Goal: Information Seeking & Learning: Compare options

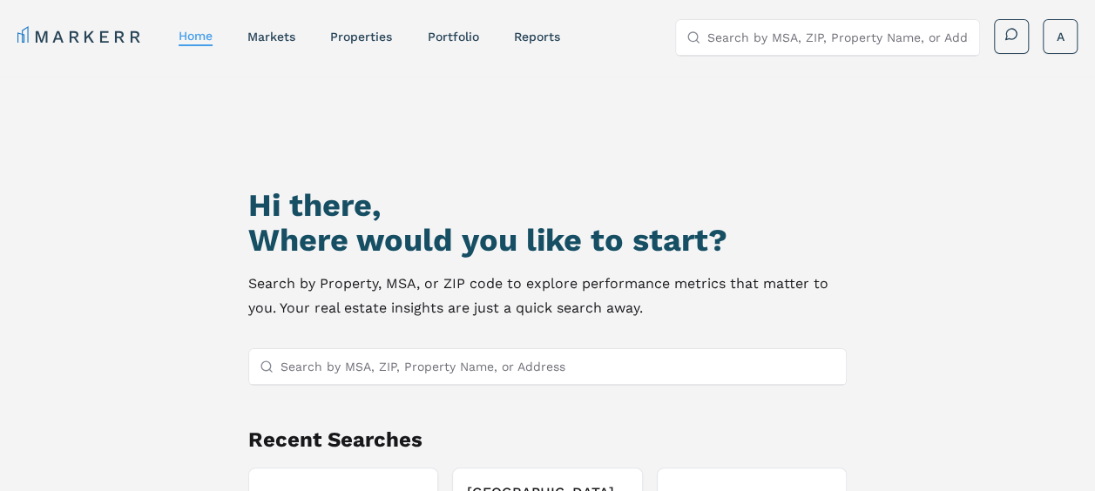
click at [479, 362] on input "Search by MSA, ZIP, Property Name, or Address" at bounding box center [558, 366] width 556 height 35
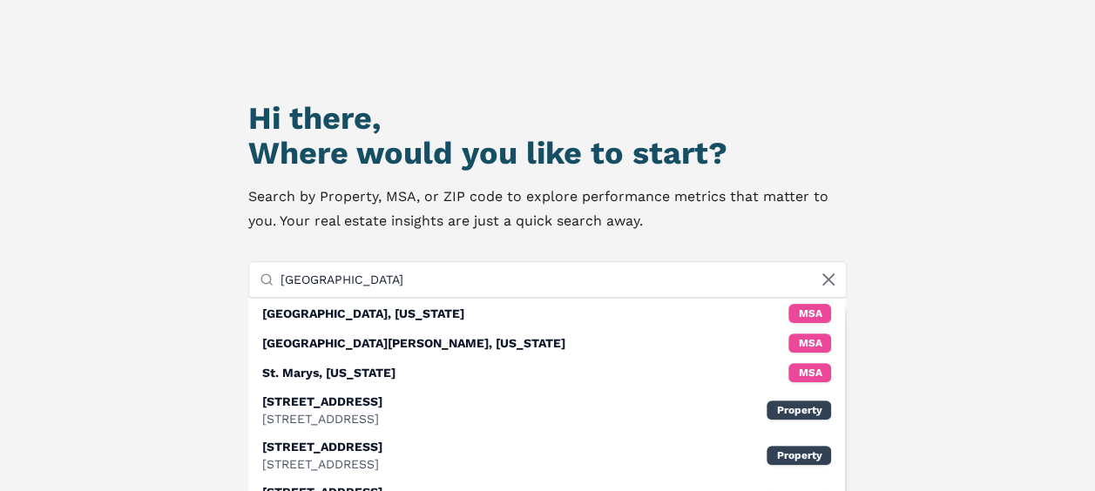
scroll to position [348, 0]
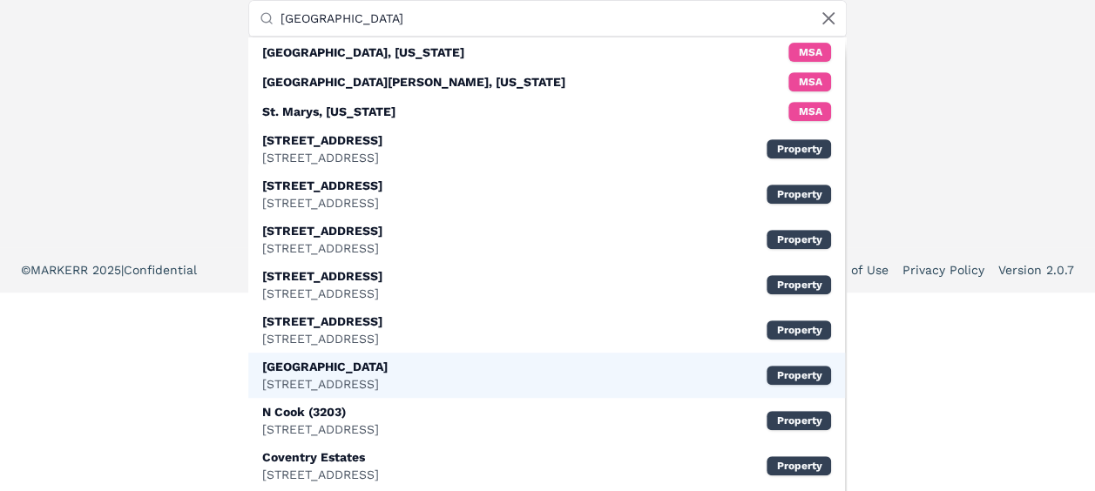
type input "[GEOGRAPHIC_DATA]"
click at [449, 371] on div "Cook Street 107 N Cook St, Portland, OR Property" at bounding box center [547, 375] width 598 height 45
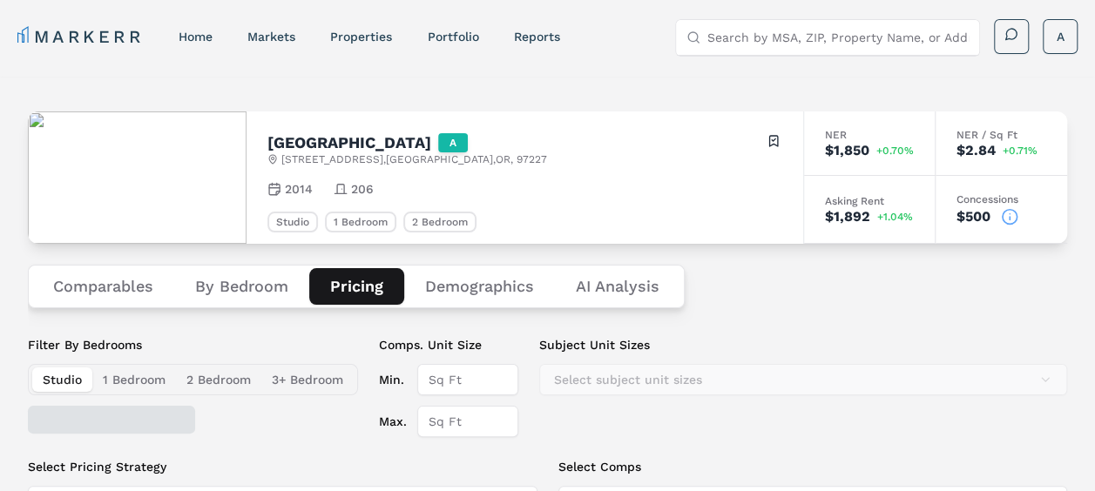
click at [357, 286] on button "Pricing" at bounding box center [356, 286] width 95 height 37
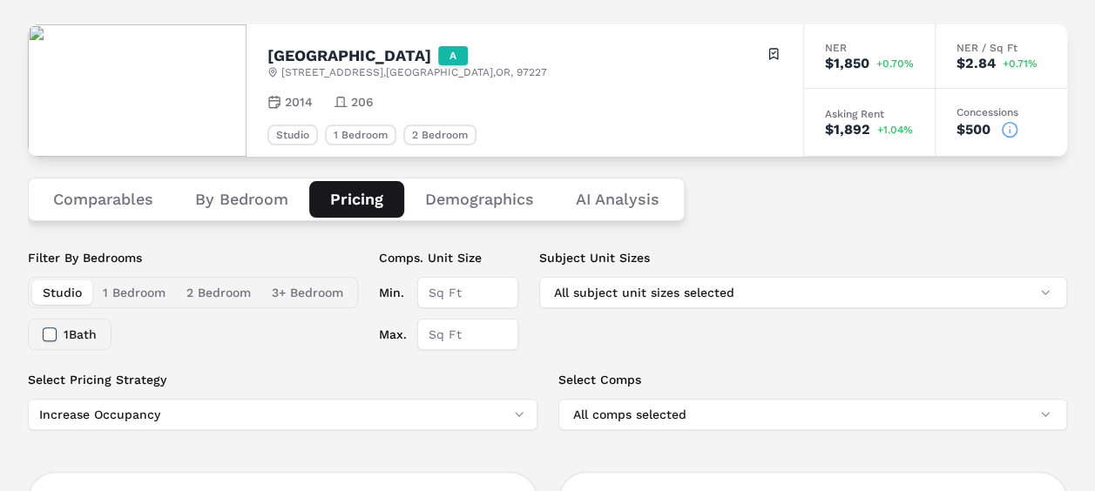
click at [226, 193] on button "By Bedroom" at bounding box center [241, 199] width 135 height 37
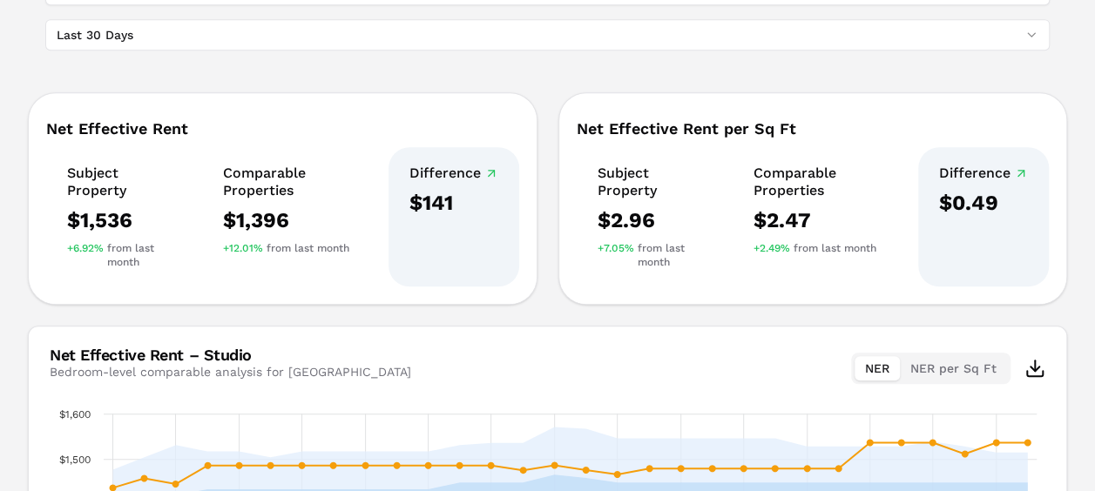
scroll to position [0, 0]
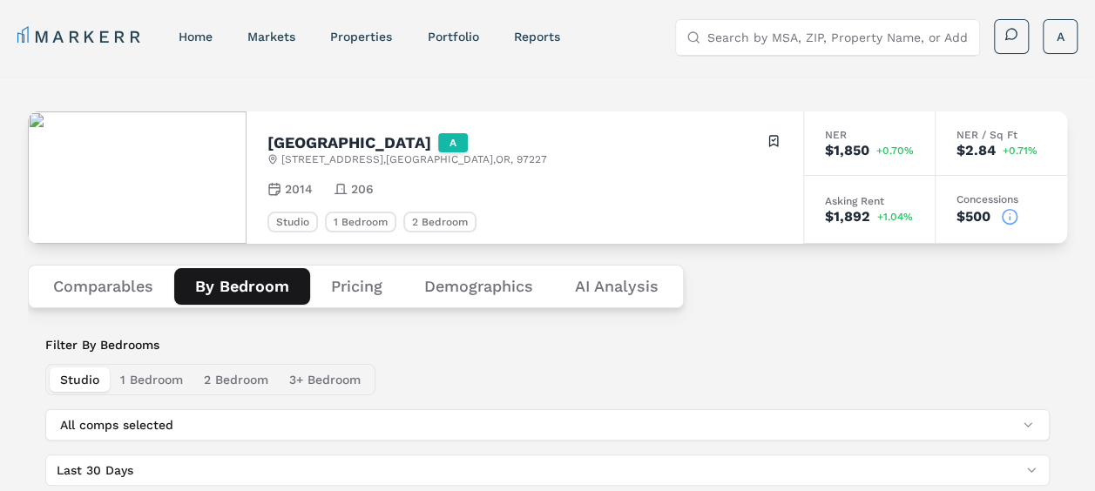
click at [109, 286] on button "Comparables" at bounding box center [103, 286] width 142 height 37
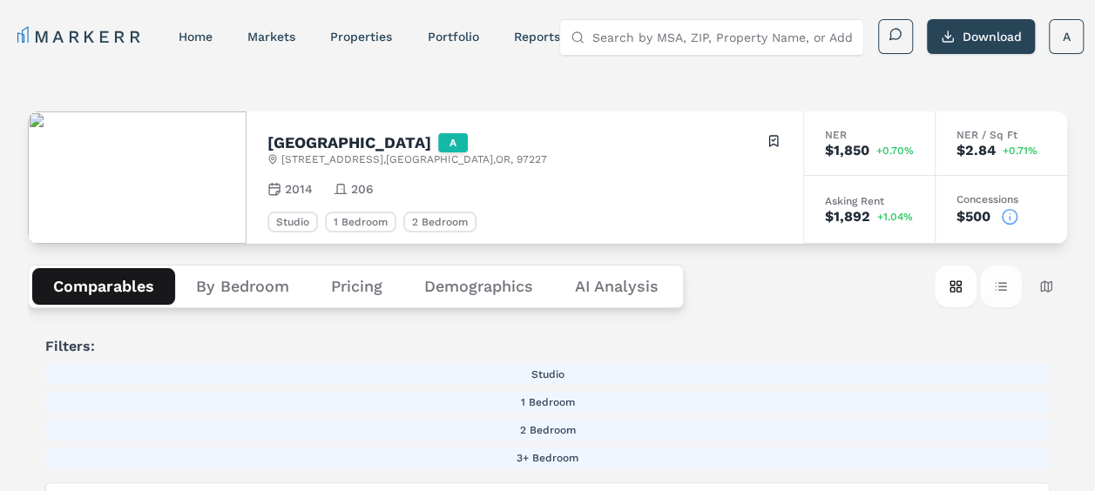
click at [1002, 280] on button "Table view" at bounding box center [1001, 287] width 42 height 42
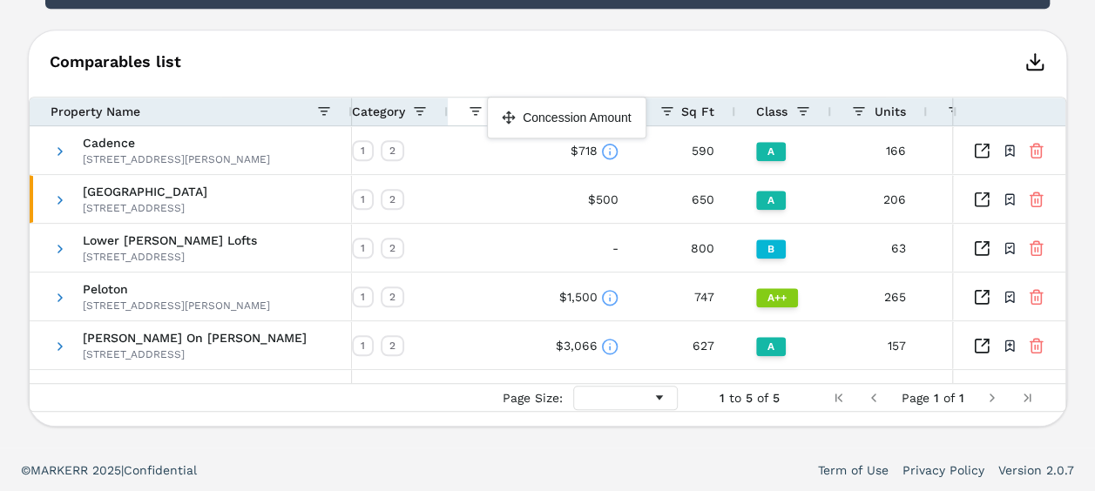
drag, startPoint x: 817, startPoint y: 105, endPoint x: 496, endPoint y: 103, distance: 321.4
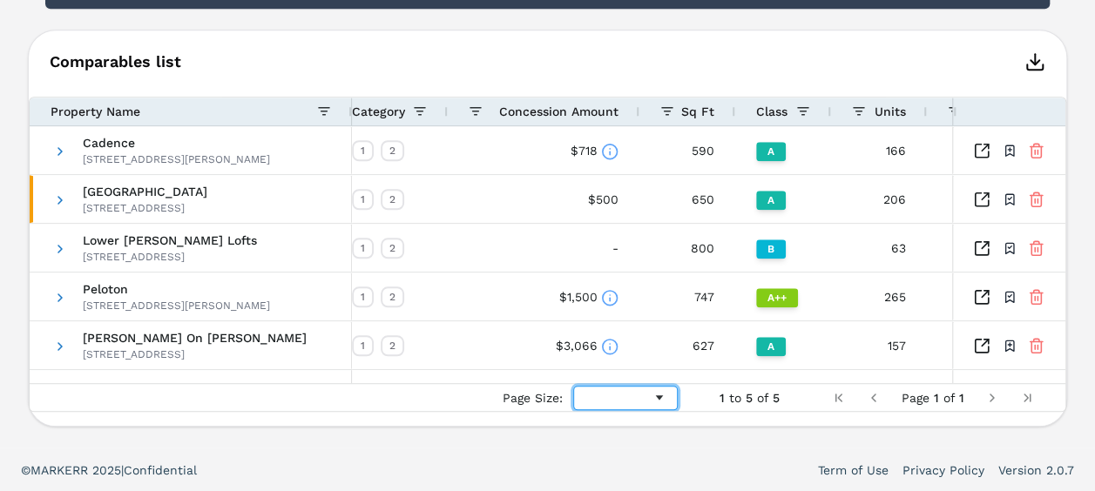
click at [662, 391] on span "Page Size" at bounding box center [659, 398] width 14 height 14
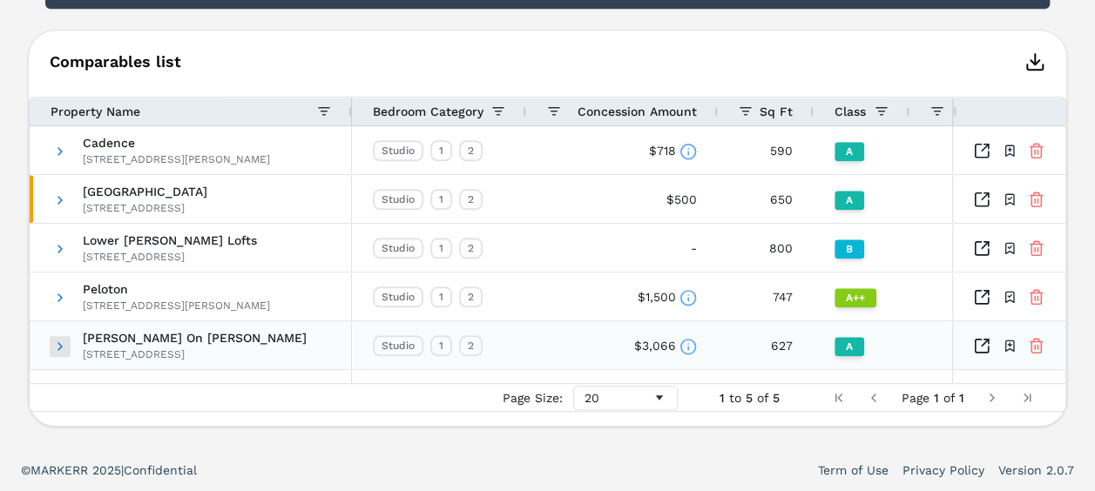
click at [57, 341] on span at bounding box center [60, 347] width 14 height 14
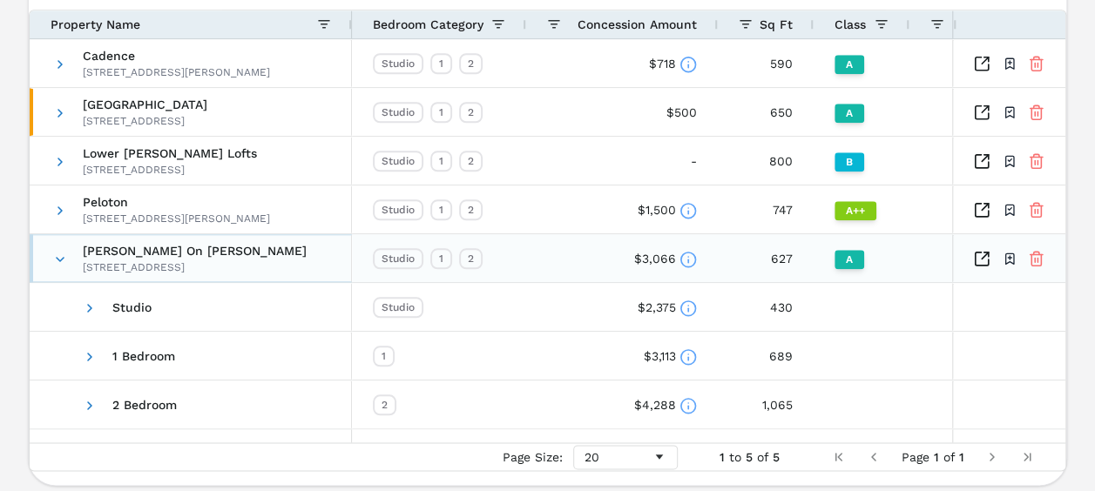
click at [49, 256] on div "Strauss On Burnside 77 NE Grand Ave, Portland, OR 97232" at bounding box center [191, 258] width 322 height 48
click at [68, 256] on span "Strauss On Burnside 77 NE Grand Ave, Portland, OR 97232" at bounding box center [192, 259] width 278 height 48
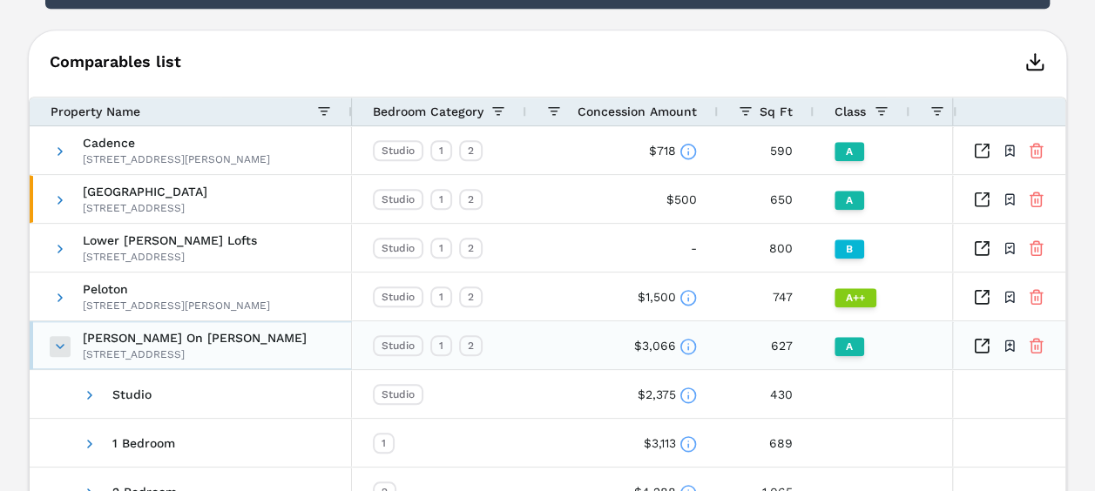
click at [57, 341] on span at bounding box center [60, 347] width 14 height 14
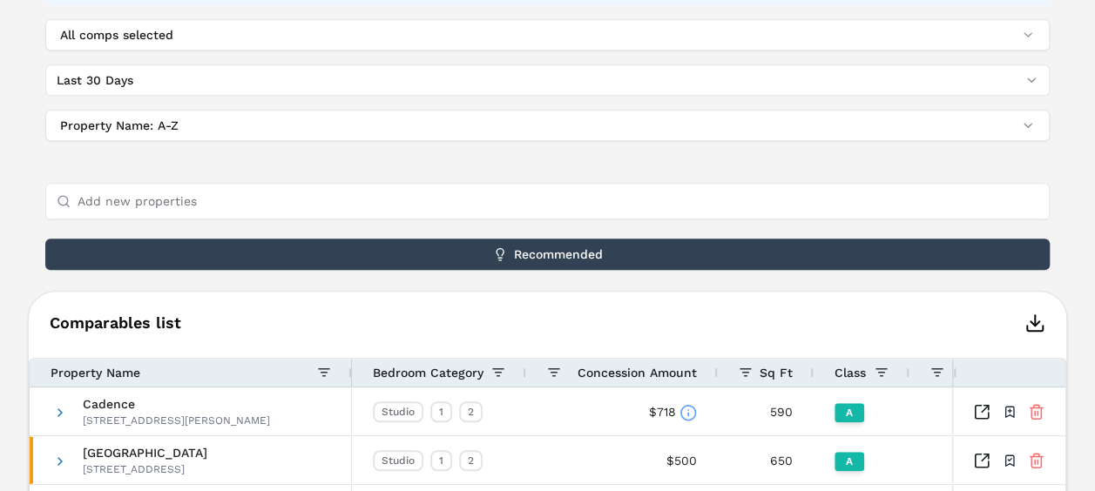
click at [263, 201] on input "Add new properties" at bounding box center [558, 201] width 961 height 35
click at [200, 199] on input "Add new properties" at bounding box center [558, 201] width 961 height 35
paste input "Tupelo Alley"
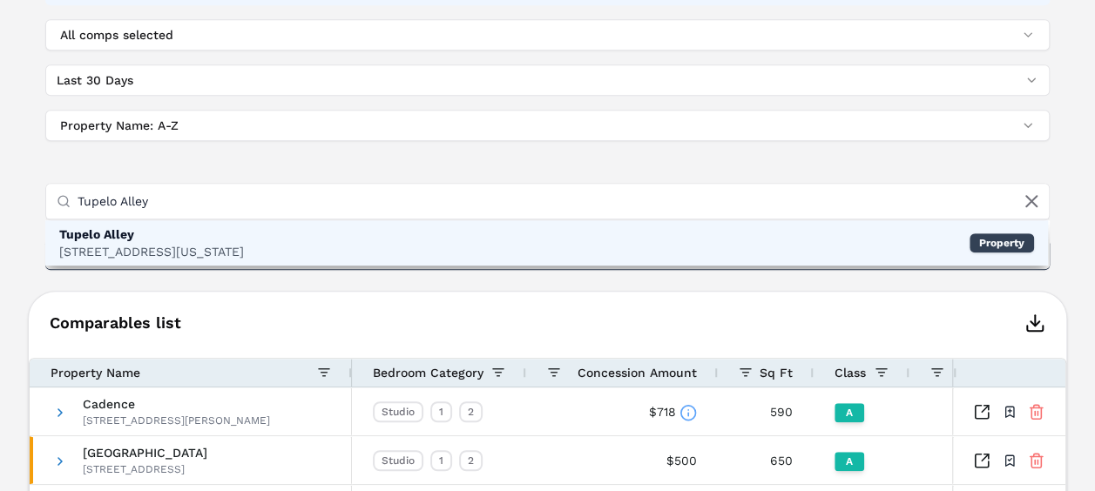
click at [836, 258] on div "Tupelo Alley 3850 N Mississippi Ave, Portland, OR Property" at bounding box center [546, 242] width 1003 height 45
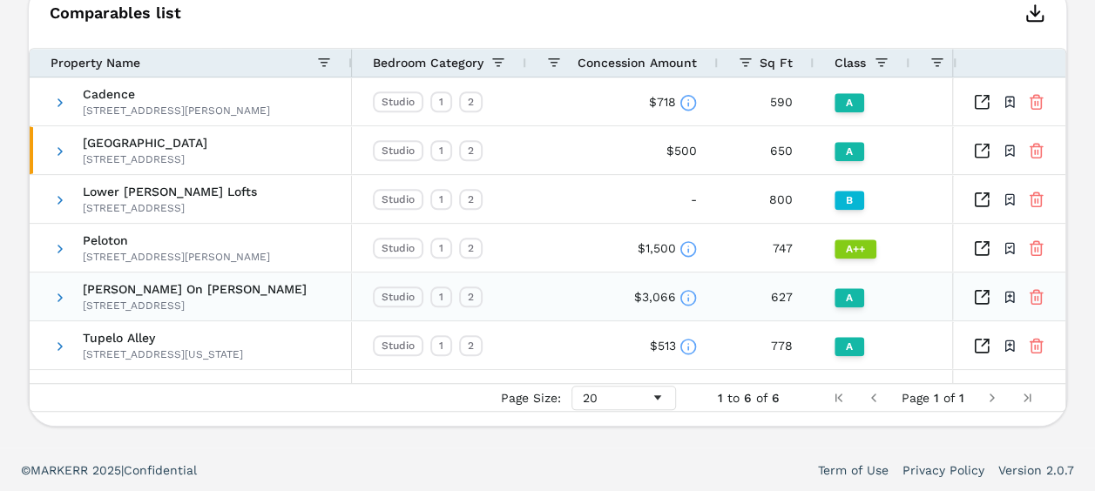
scroll to position [686, 0]
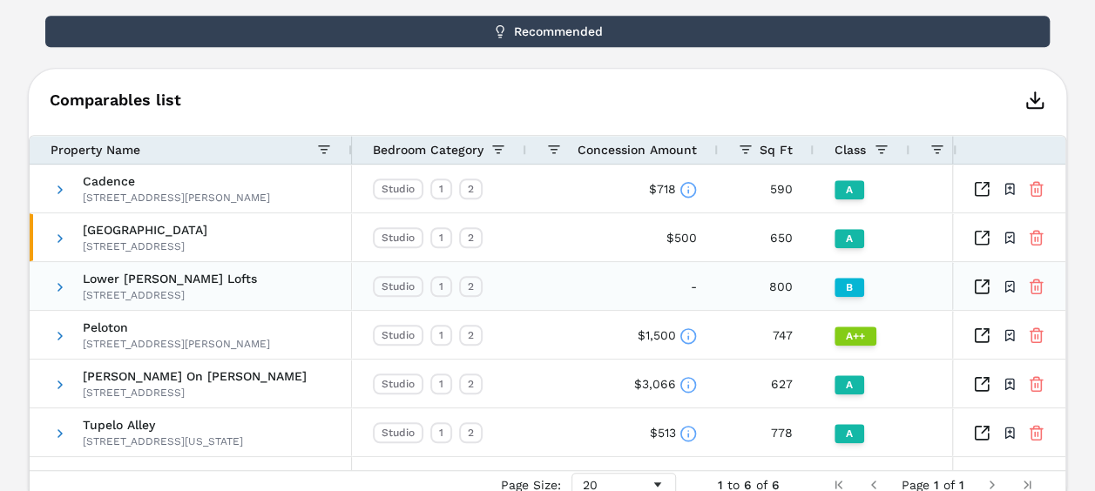
click at [1036, 284] on icon at bounding box center [1036, 286] width 17 height 17
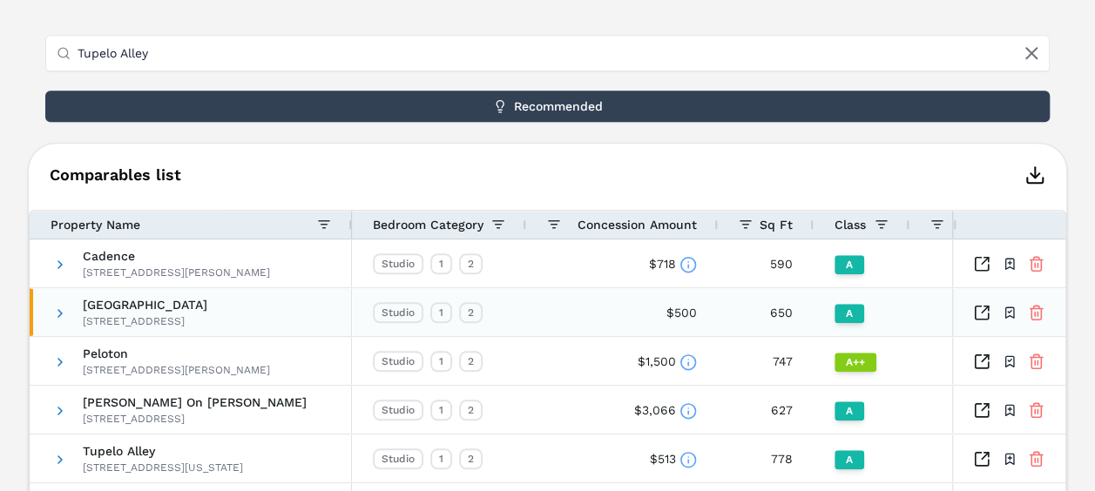
scroll to position [725, 0]
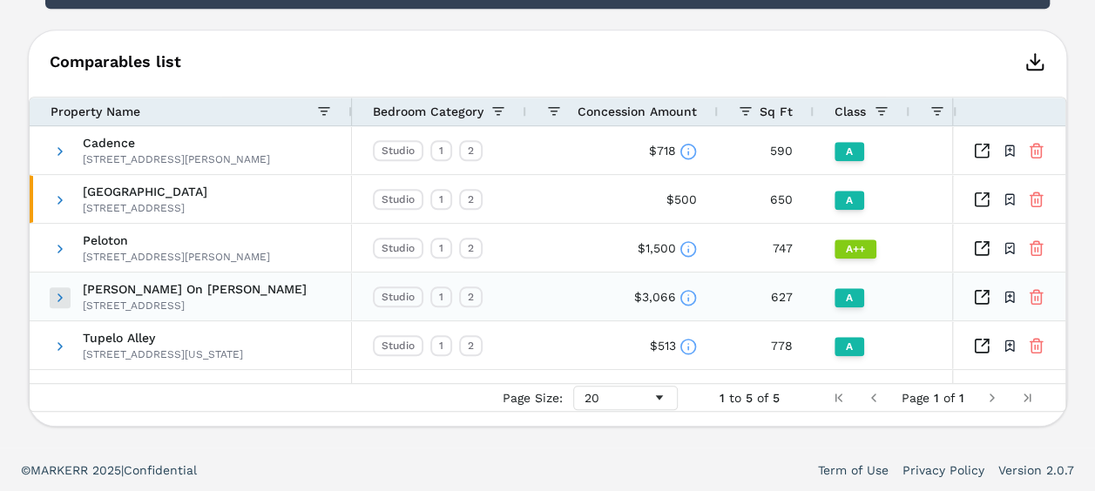
click at [59, 294] on span at bounding box center [60, 298] width 14 height 14
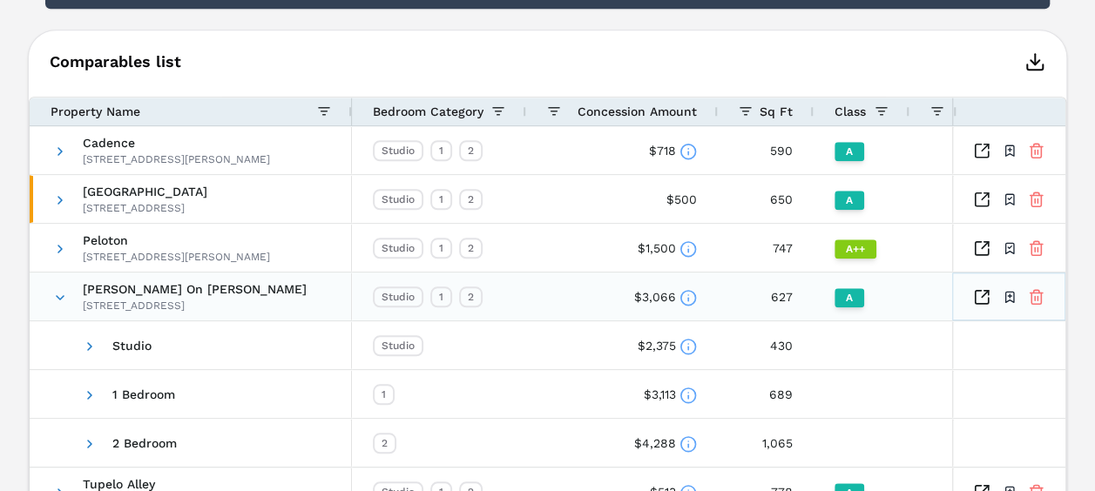
click at [987, 301] on icon "Inspect Comparables" at bounding box center [981, 296] width 17 height 17
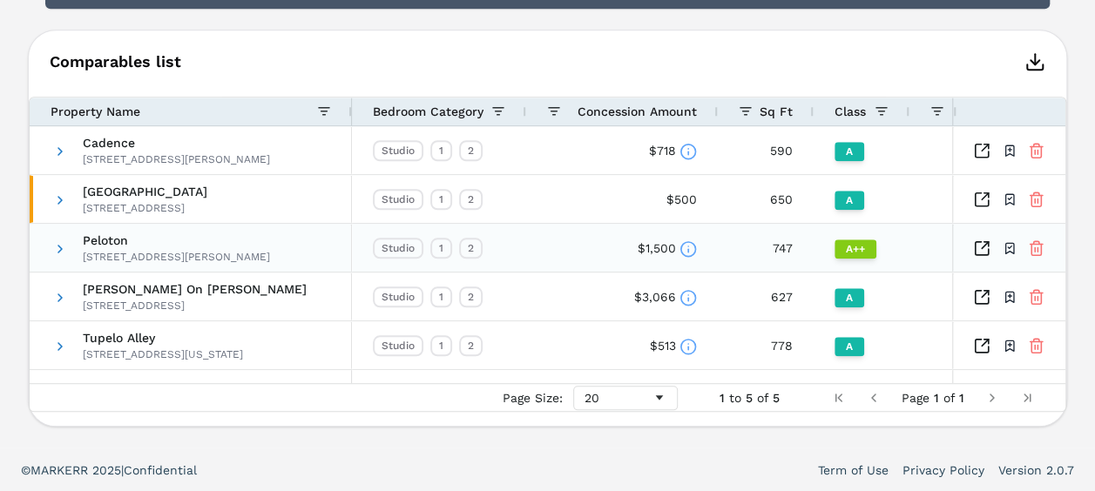
scroll to position [463, 0]
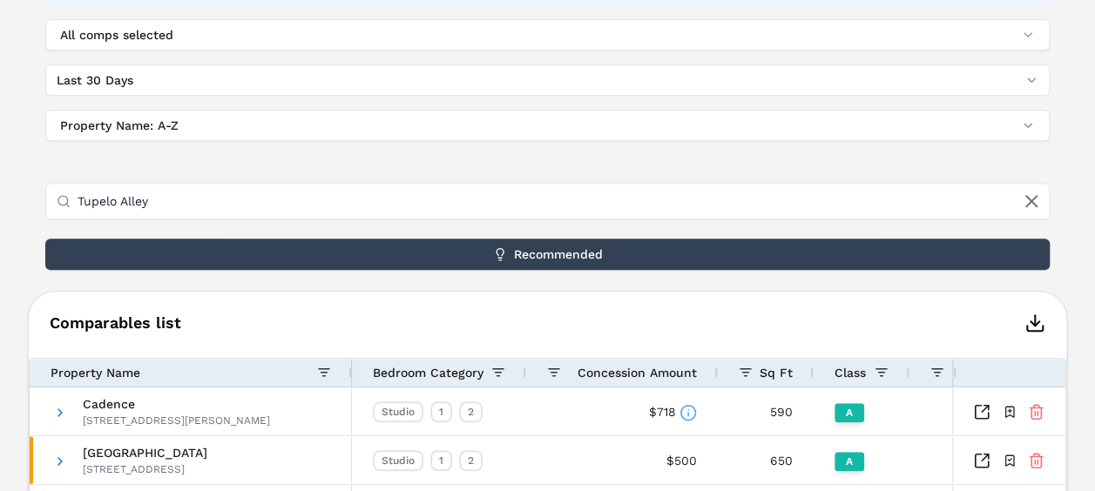
click at [253, 185] on input "Tupelo Alley" at bounding box center [558, 201] width 961 height 35
drag, startPoint x: 253, startPoint y: 185, endPoint x: 20, endPoint y: 186, distance: 232.6
click at [20, 186] on div "Cook Street A 107 N Cook St , Portland , OR , 97227 Toggle portfolio menu 2014 …" at bounding box center [547, 161] width 1095 height 1096
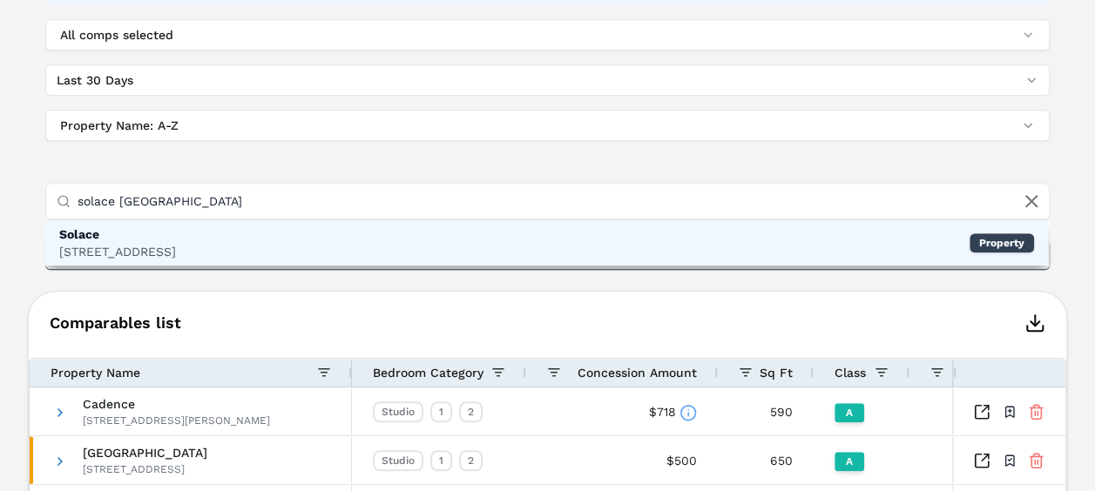
click at [301, 244] on div "Solace 3956 N Vancouver Ave, Portland, OR Property" at bounding box center [546, 242] width 1003 height 45
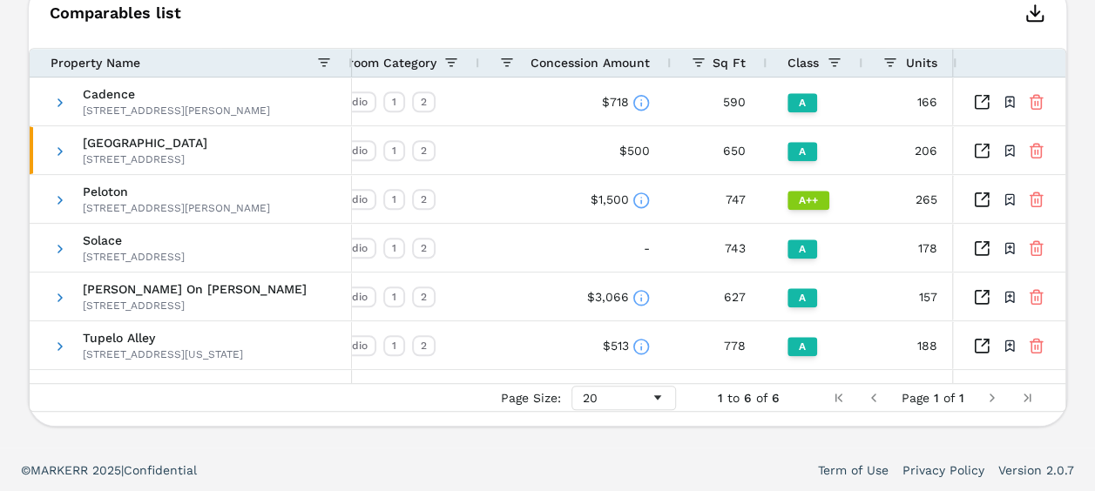
scroll to position [0, 32]
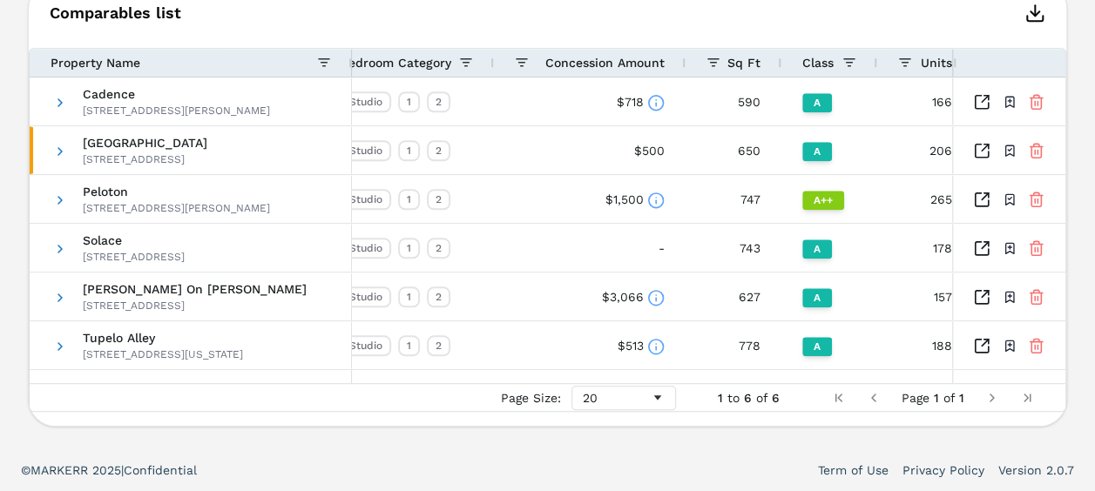
click at [549, 56] on span "Concession Amount" at bounding box center [604, 63] width 119 height 14
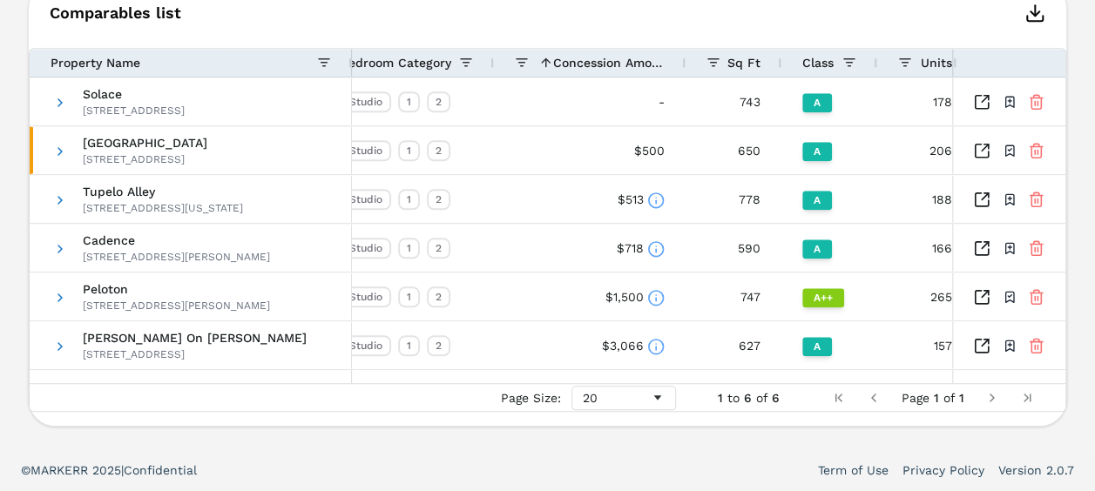
click at [549, 56] on span at bounding box center [546, 63] width 14 height 14
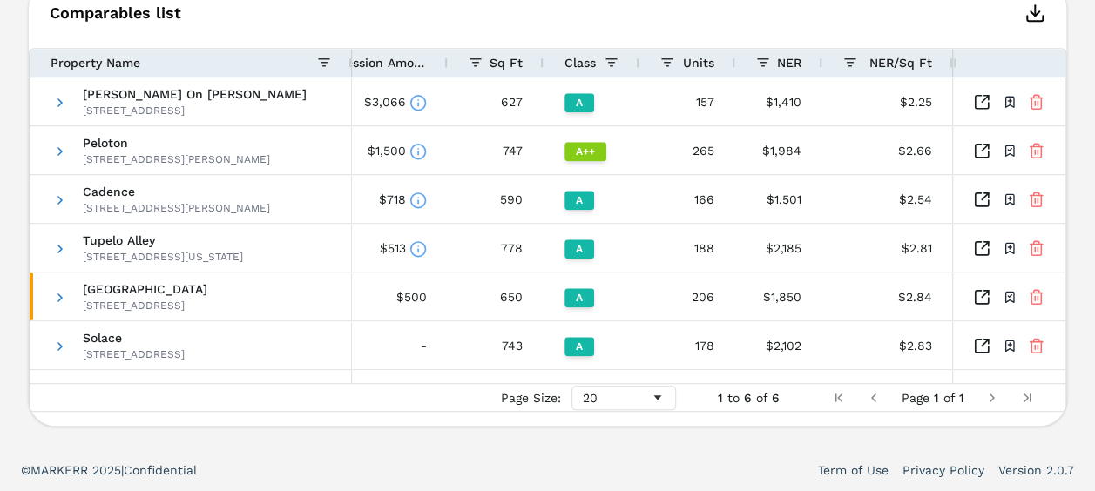
scroll to position [0, 190]
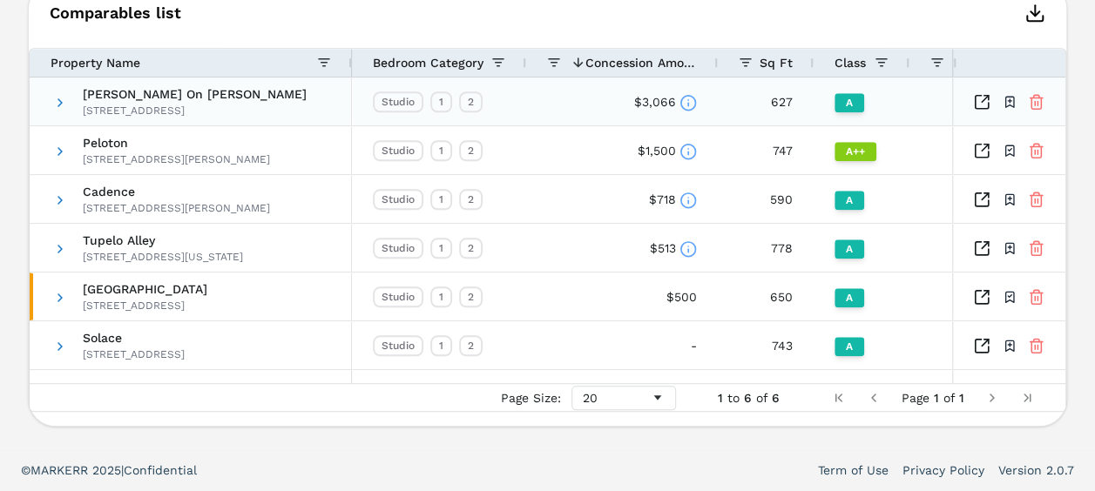
click at [124, 99] on span "[PERSON_NAME] On [PERSON_NAME]" at bounding box center [195, 94] width 224 height 12
drag, startPoint x: 78, startPoint y: 91, endPoint x: 227, endPoint y: 91, distance: 148.9
click at [227, 91] on span "Strauss On Burnside 77 NE Grand Ave, Portland, OR 97232" at bounding box center [192, 102] width 278 height 48
click at [1031, 98] on icon at bounding box center [1036, 103] width 10 height 11
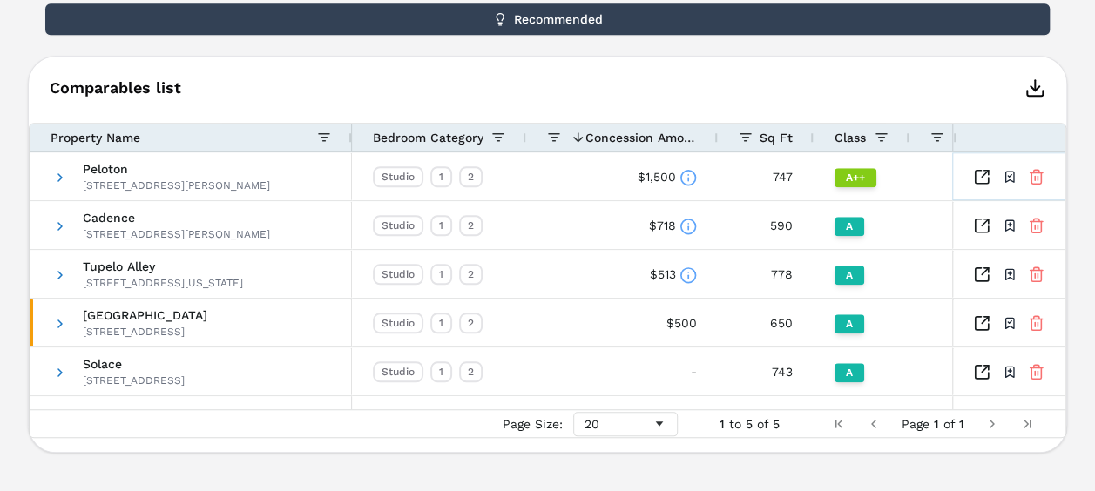
scroll to position [611, 0]
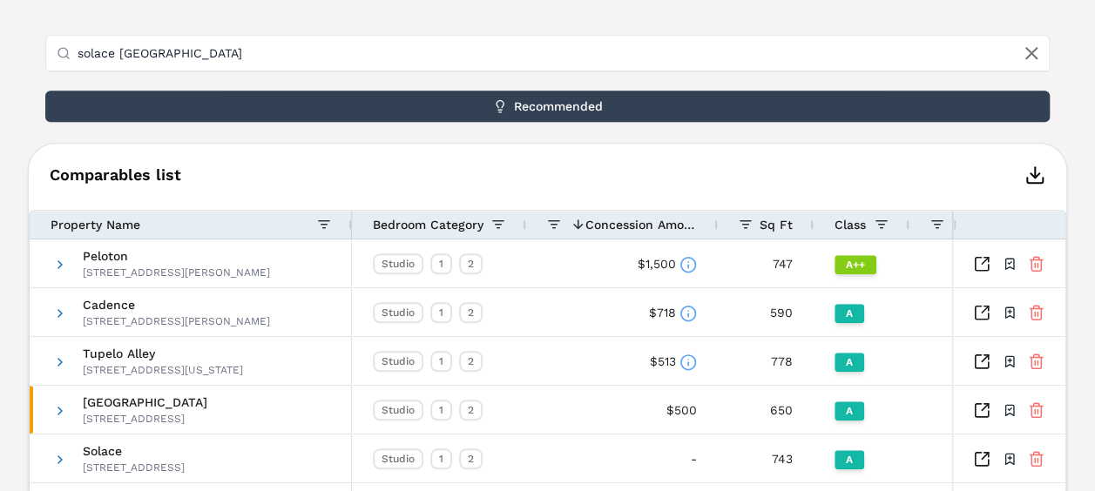
drag, startPoint x: 206, startPoint y: 44, endPoint x: 37, endPoint y: 20, distance: 171.6
click at [37, 20] on div "Filters: Studio 1 Bedroom 2 Bedroom 3+ Bedroom All comps selected Last 30 Days …" at bounding box center [547, 132] width 1039 height 815
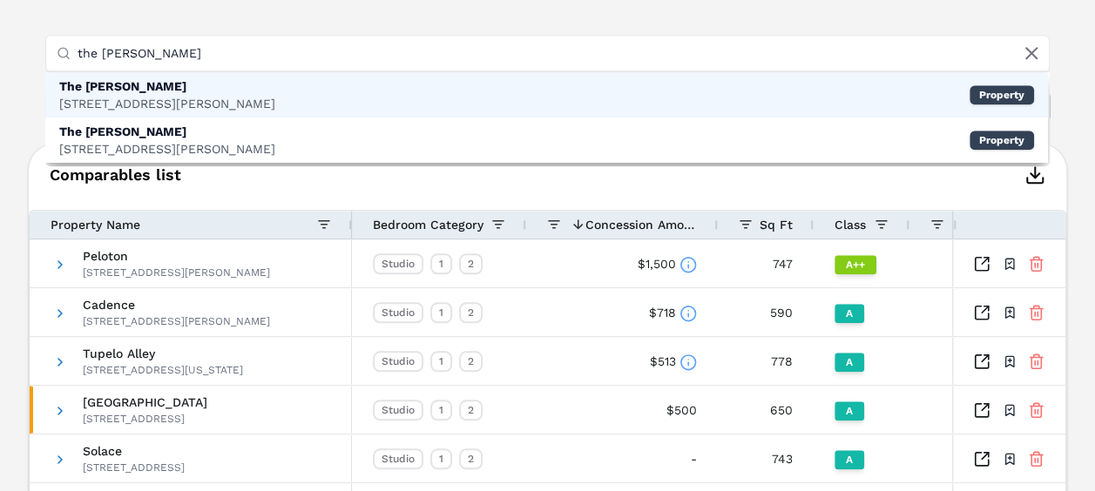
type input "the wilmore portlan"
click at [362, 110] on div "The Wilmore 4357 N Williams Ave, Portland, OR Property" at bounding box center [546, 94] width 1003 height 45
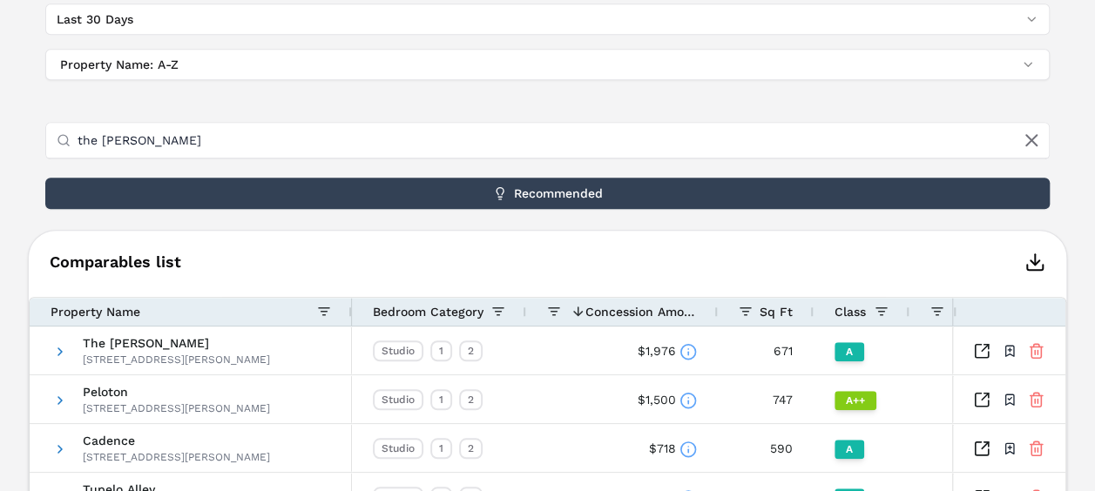
scroll to position [699, 0]
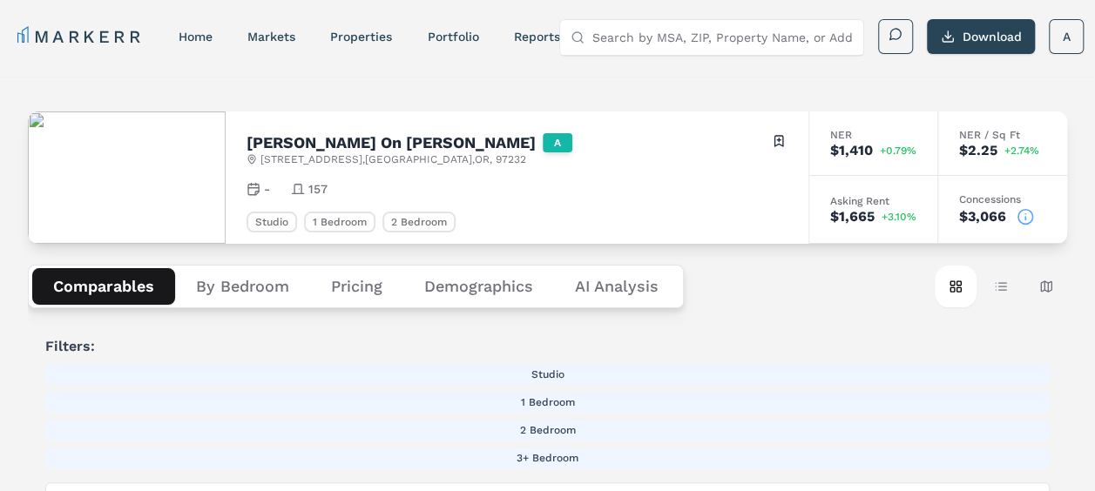
click at [342, 164] on span "[STREET_ADDRESS]" at bounding box center [393, 159] width 266 height 14
click at [298, 158] on div "[PERSON_NAME] On [PERSON_NAME] A [STREET_ADDRESS] Toggle portfolio menu - 157 S…" at bounding box center [517, 177] width 583 height 132
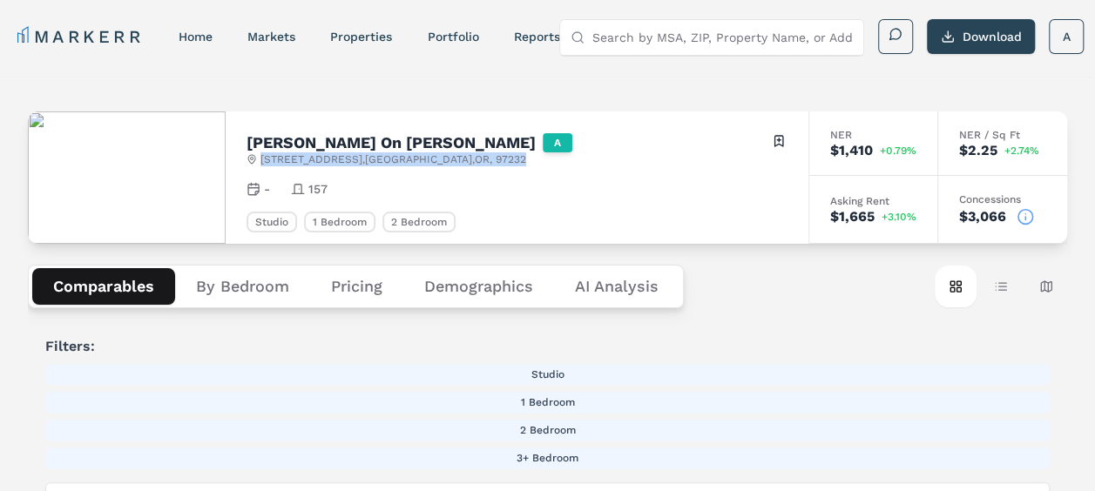
drag, startPoint x: 298, startPoint y: 158, endPoint x: 638, endPoint y: 152, distance: 339.7
click at [638, 152] on div "[PERSON_NAME] On [PERSON_NAME] A [STREET_ADDRESS] Toggle portfolio menu" at bounding box center [516, 149] width 541 height 34
drag, startPoint x: 638, startPoint y: 152, endPoint x: 603, endPoint y: 161, distance: 35.9
click at [603, 161] on div "[PERSON_NAME] On [PERSON_NAME] A [STREET_ADDRESS] Toggle portfolio menu" at bounding box center [516, 149] width 541 height 34
